Goal: Information Seeking & Learning: Compare options

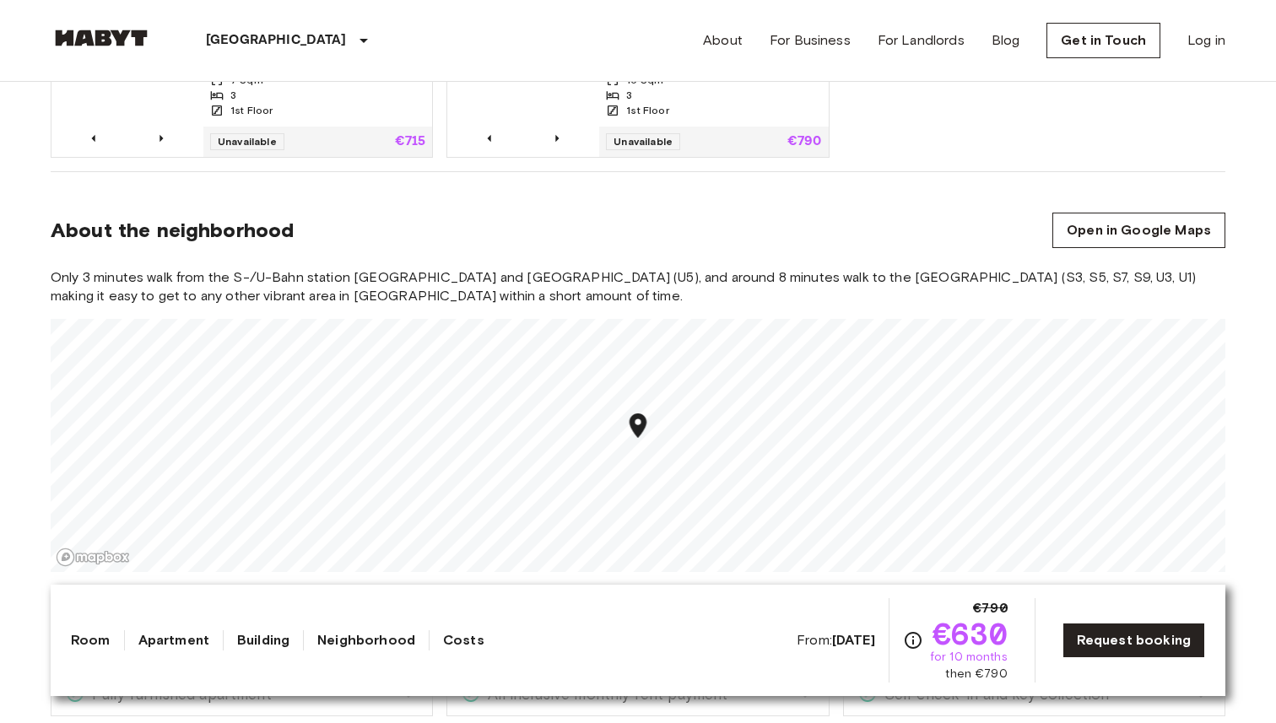
scroll to position [1144, 0]
